Goal: Task Accomplishment & Management: Manage account settings

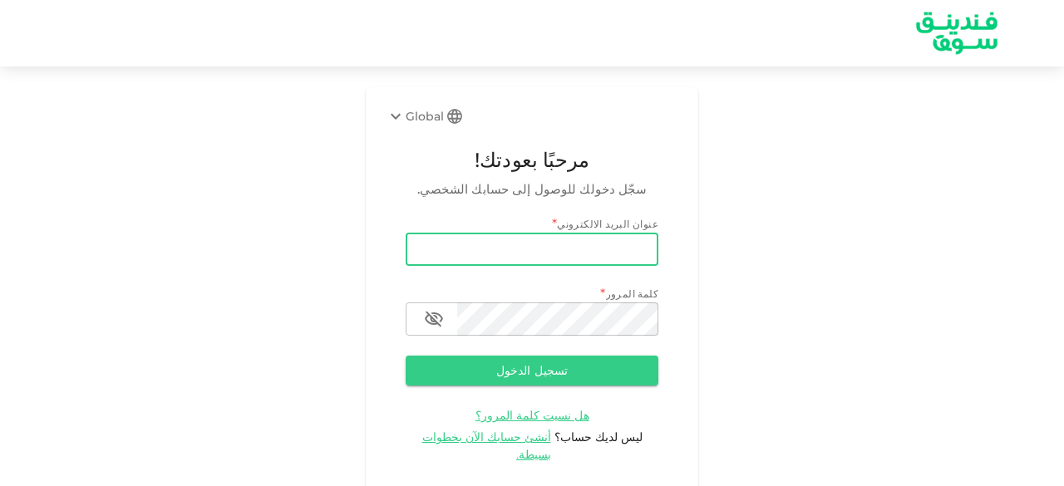
click at [503, 255] on input "email" at bounding box center [532, 249] width 253 height 33
click at [465, 248] on input "email" at bounding box center [532, 249] width 253 height 33
type input "[EMAIL_ADDRESS][DOMAIN_NAME]"
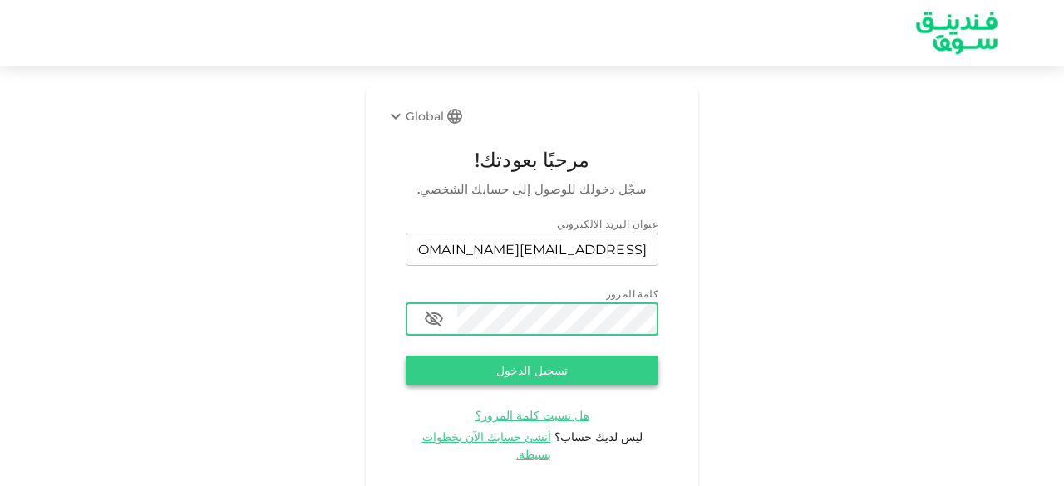
click at [513, 368] on button "تسجيل الدخول" at bounding box center [532, 371] width 253 height 30
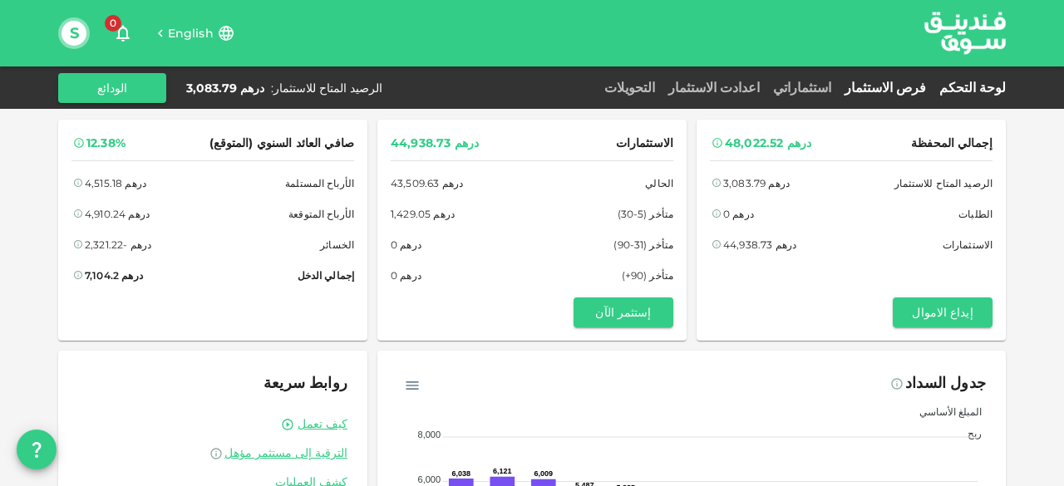
click at [912, 87] on link "فرص الاستثمار" at bounding box center [885, 88] width 95 height 16
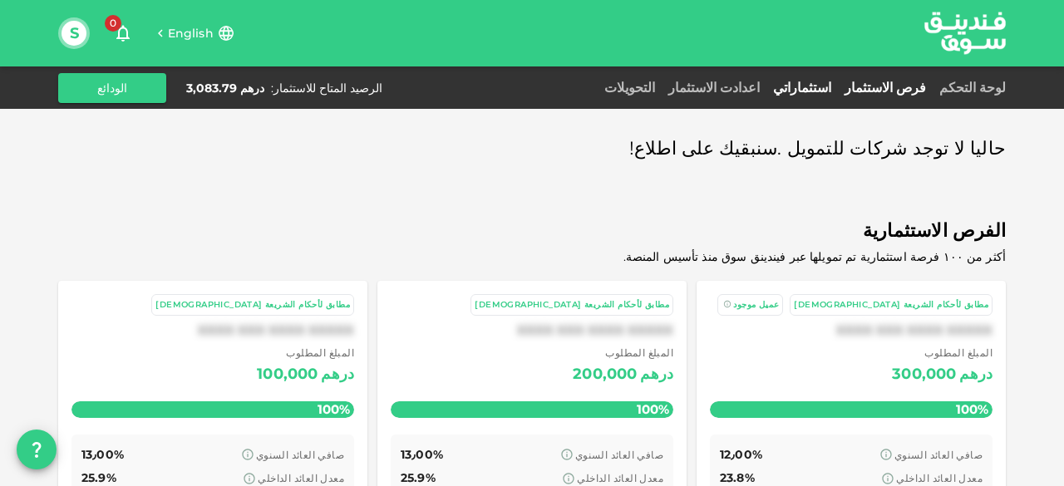
click at [838, 86] on link "استثماراتي" at bounding box center [801, 88] width 71 height 16
